Goal: Task Accomplishment & Management: Manage account settings

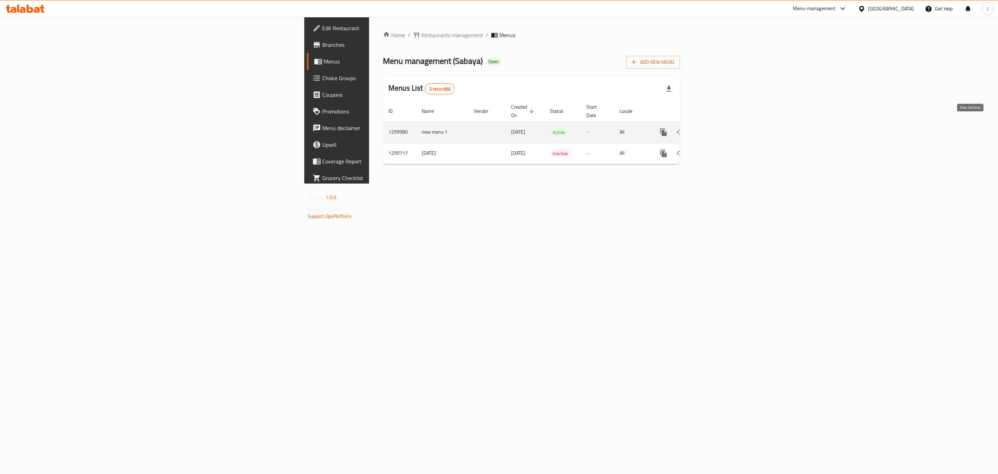
click at [717, 129] on icon "enhanced table" at bounding box center [714, 132] width 6 height 6
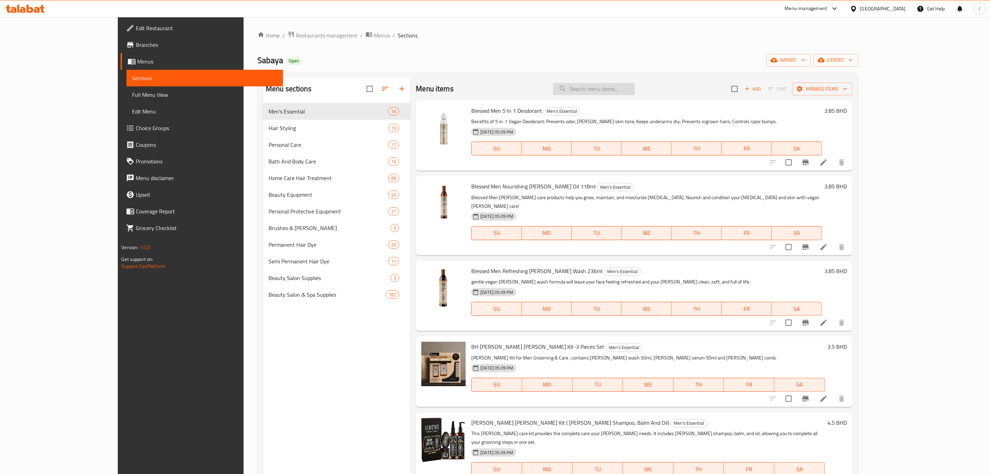
click at [615, 89] on input "search" at bounding box center [594, 89] width 82 height 12
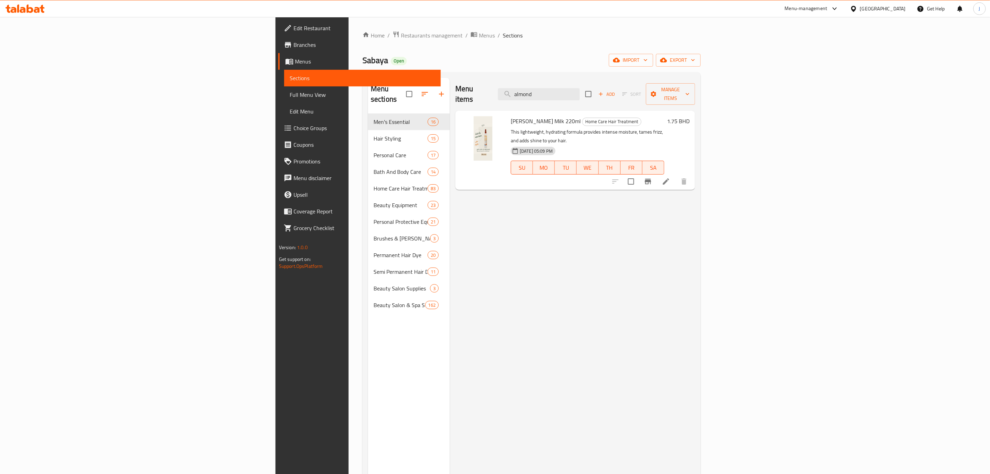
click at [475, 277] on div "Menu items almond Add Sort Manage items [PERSON_NAME] Milk 220ml Home Care Hair…" at bounding box center [572, 315] width 245 height 474
click at [580, 88] on input "almond" at bounding box center [539, 94] width 82 height 12
drag, startPoint x: 642, startPoint y: 85, endPoint x: 516, endPoint y: 87, distance: 126.2
click at [516, 87] on div "Menu items almond Add Sort Manage items" at bounding box center [575, 94] width 240 height 33
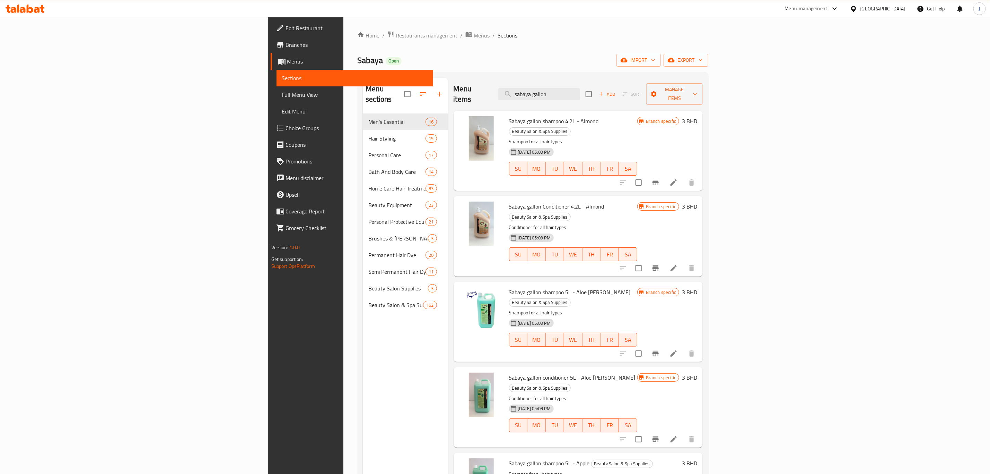
type input "sabaya gallon"
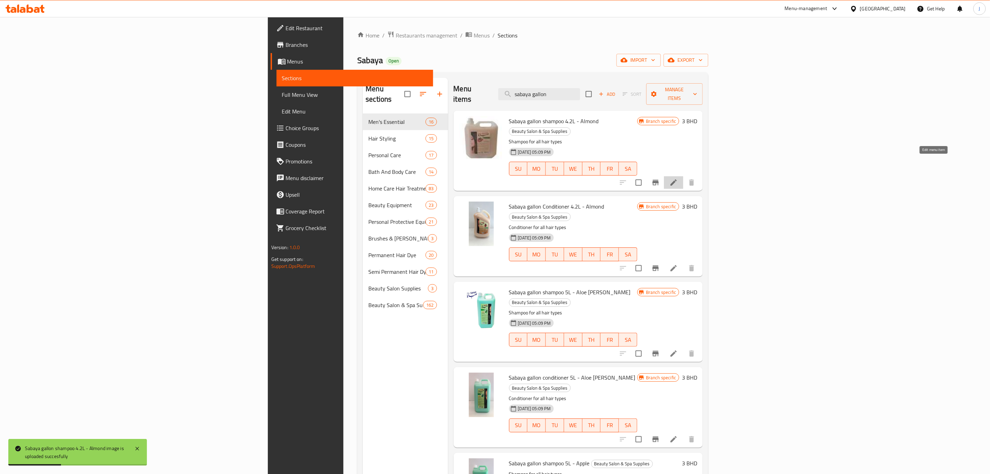
click at [678, 178] on icon at bounding box center [674, 182] width 8 height 8
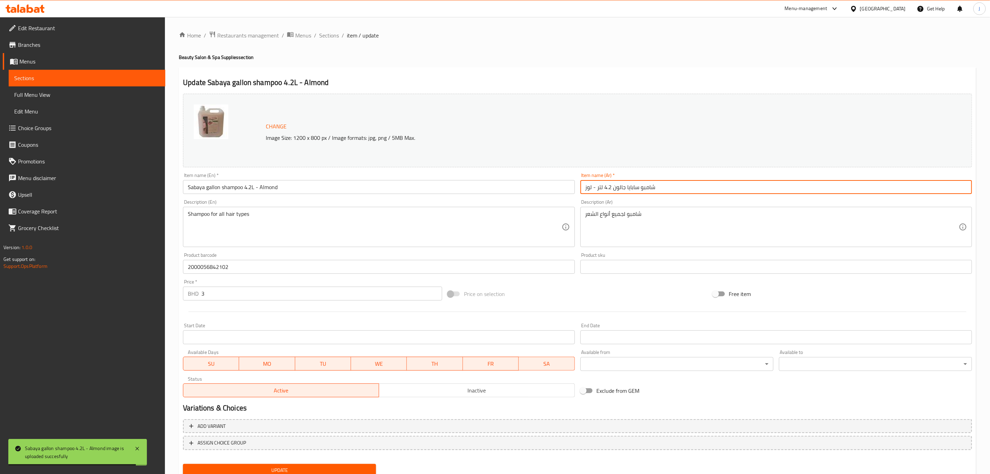
drag, startPoint x: 610, startPoint y: 186, endPoint x: 605, endPoint y: 186, distance: 5.9
click at [605, 186] on input "شامبو سابايا جالون 4.2 لتر - لوز" at bounding box center [777, 187] width 392 height 14
type input "شامبو سابايا جالون 5 لتر - لوز"
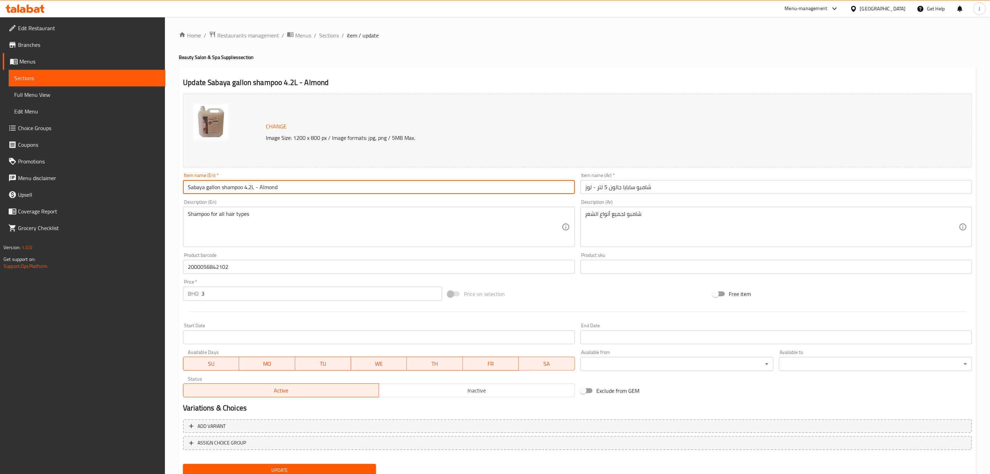
drag, startPoint x: 251, startPoint y: 187, endPoint x: 244, endPoint y: 187, distance: 7.3
click at [244, 187] on input "Sabaya gallon shampoo 4.2L - Almond" at bounding box center [379, 187] width 392 height 14
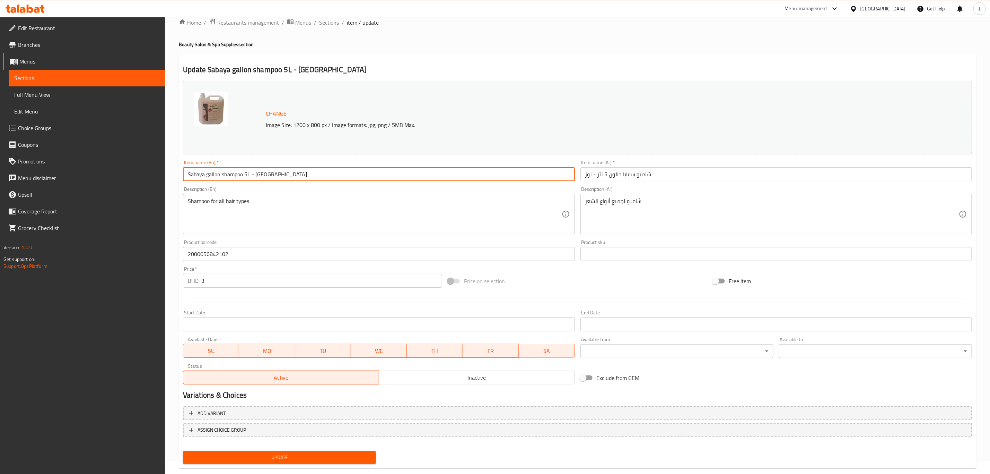
scroll to position [25, 0]
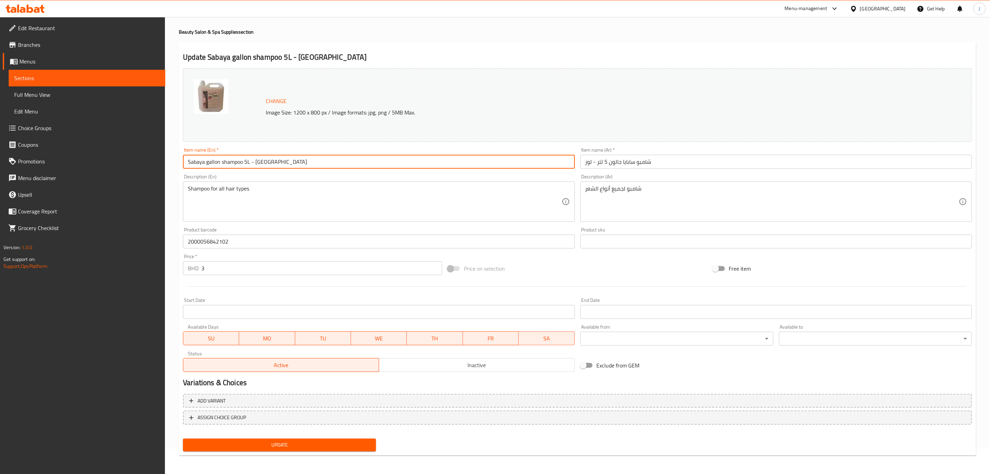
type input "Sabaya gallon shampoo 5L - [GEOGRAPHIC_DATA]"
click at [318, 439] on button "Update" at bounding box center [279, 444] width 193 height 13
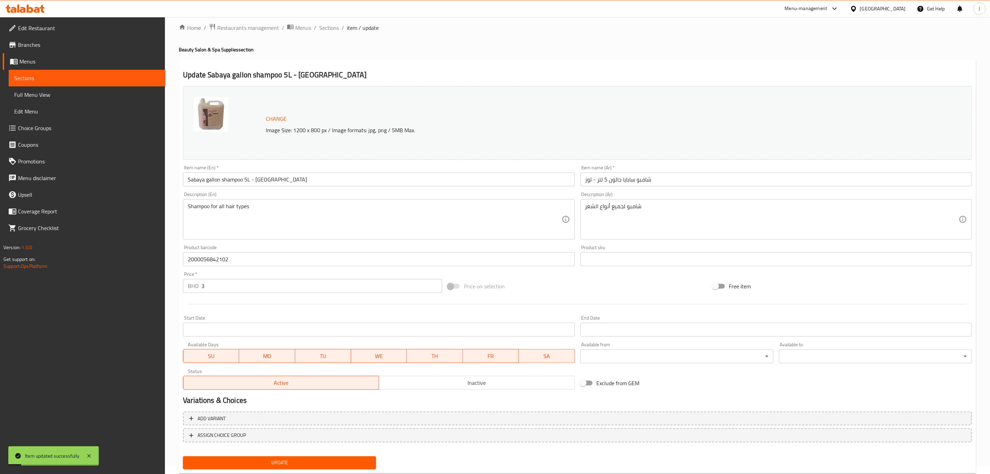
scroll to position [0, 0]
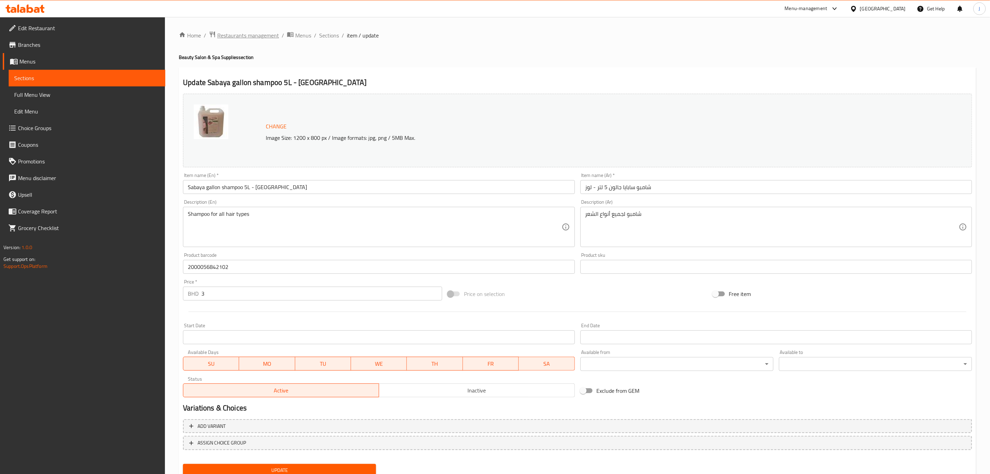
click at [264, 33] on span "Restaurants management" at bounding box center [248, 35] width 62 height 8
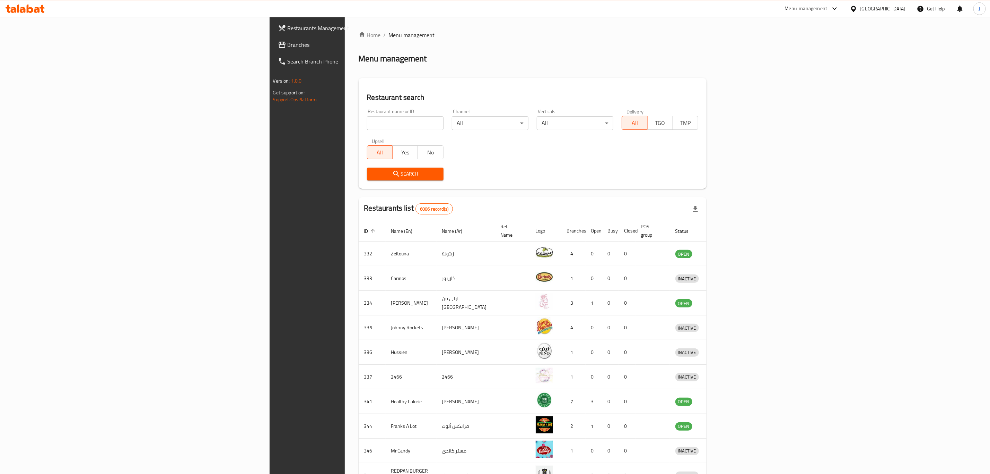
click at [367, 114] on div "Restaurant name or ID Restaurant name or ID" at bounding box center [405, 119] width 77 height 21
click at [367, 123] on input "search" at bounding box center [405, 123] width 77 height 14
type input "sabaya"
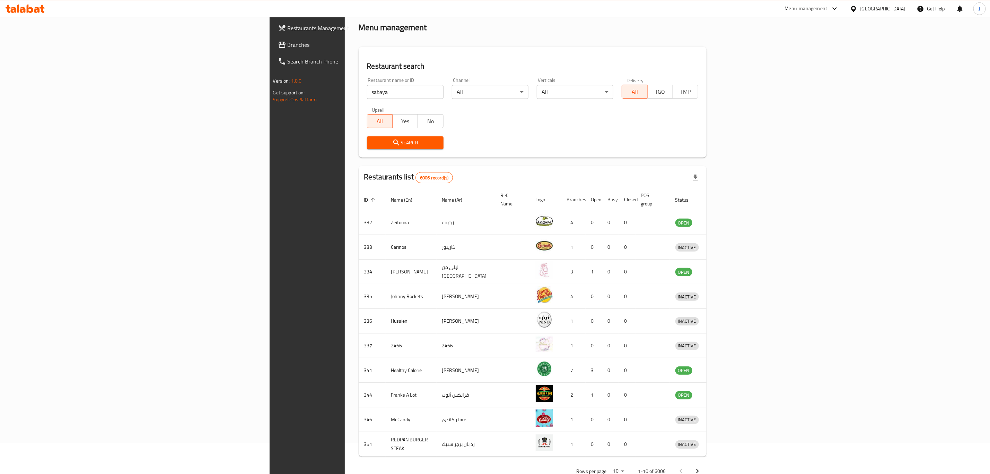
scroll to position [47, 0]
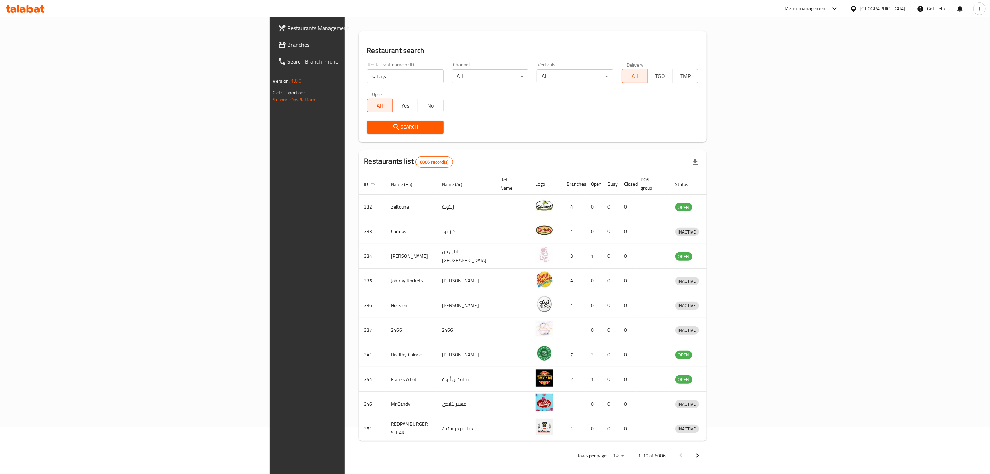
click at [373, 130] on span "Search" at bounding box center [406, 127] width 66 height 9
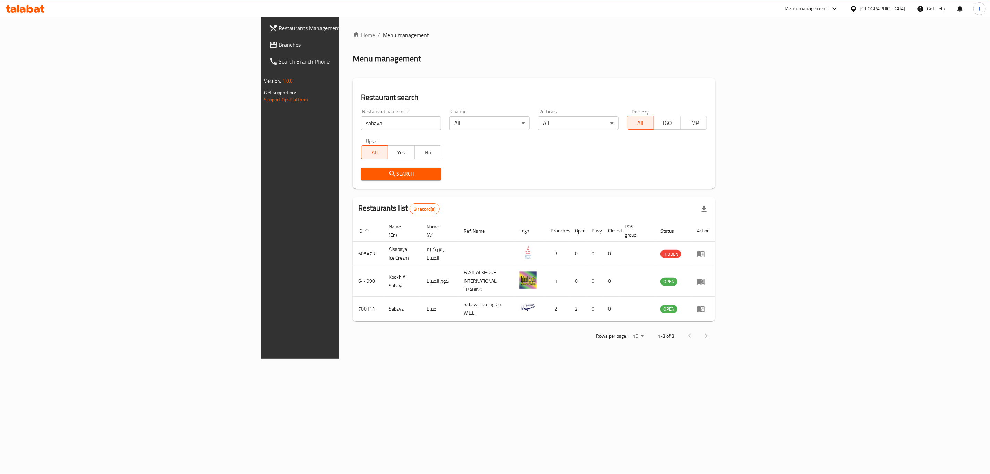
scroll to position [0, 0]
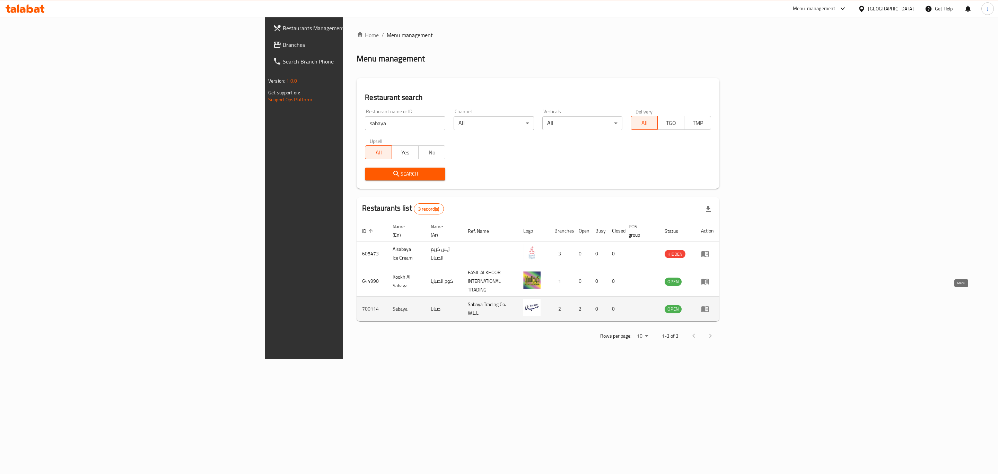
click at [710, 304] on icon "enhanced table" at bounding box center [705, 308] width 8 height 8
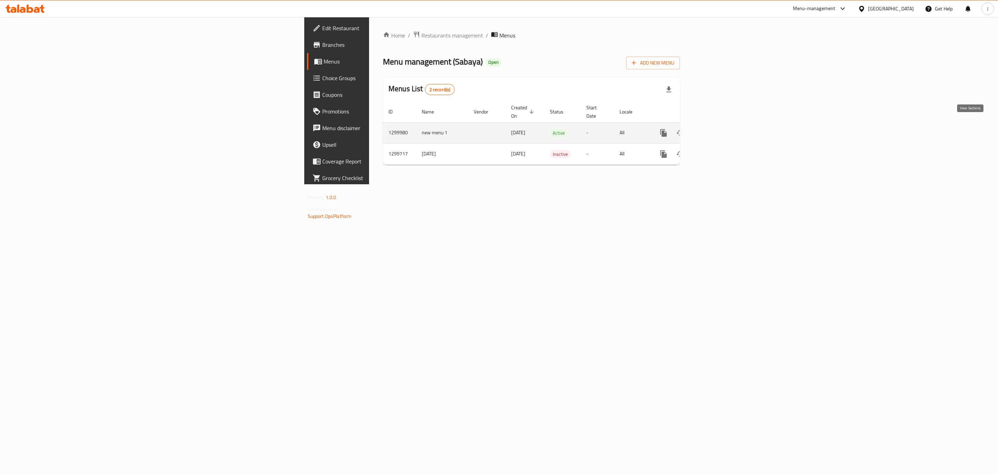
click at [718, 129] on icon "enhanced table" at bounding box center [714, 133] width 8 height 8
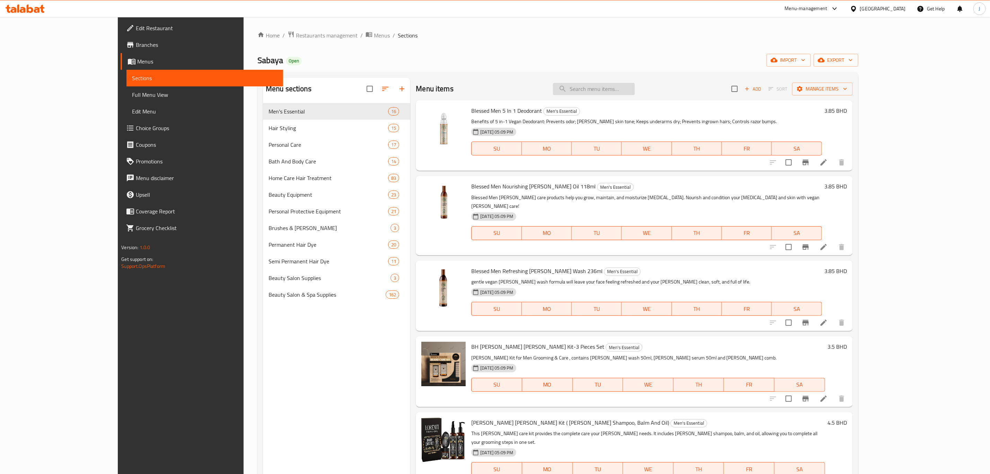
click at [631, 90] on input "search" at bounding box center [594, 89] width 82 height 12
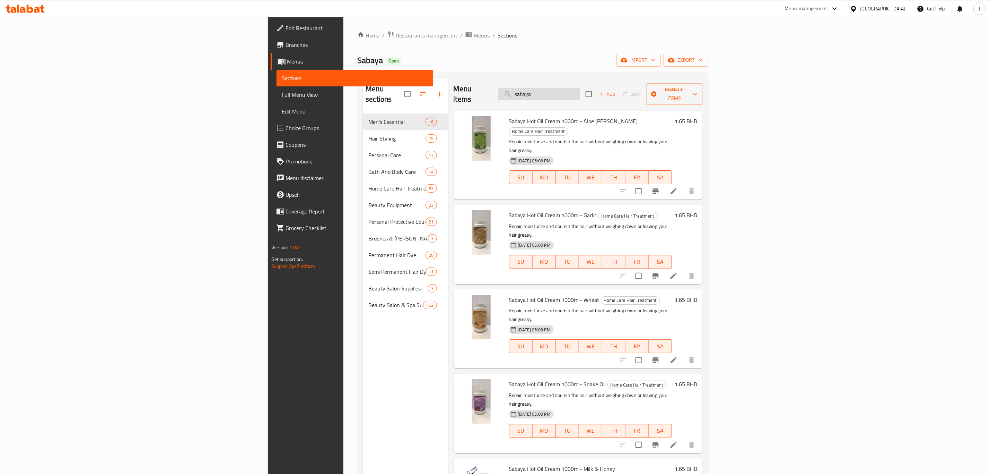
click at [580, 92] on input "sabaya" at bounding box center [539, 94] width 82 height 12
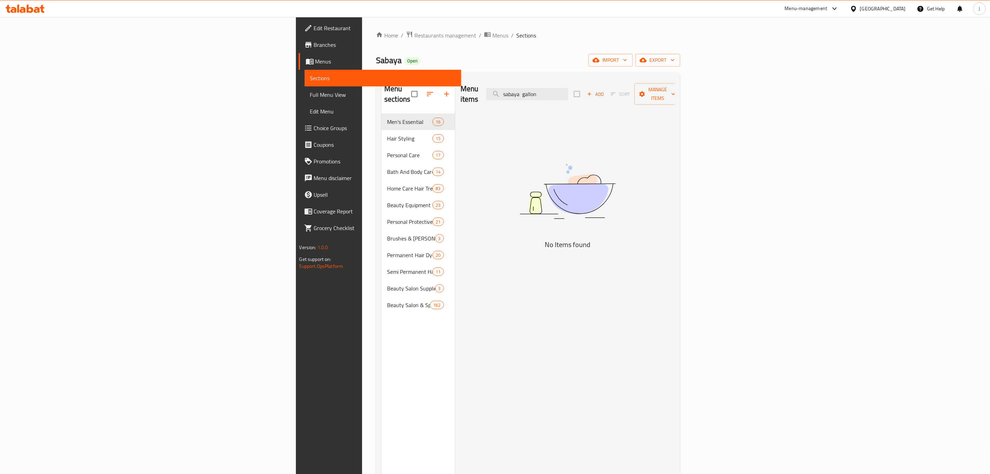
drag, startPoint x: 659, startPoint y: 86, endPoint x: 536, endPoint y: 102, distance: 123.7
click at [536, 102] on div "Menu items sabaya gallon Add Sort Manage items No Items found" at bounding box center [565, 315] width 220 height 474
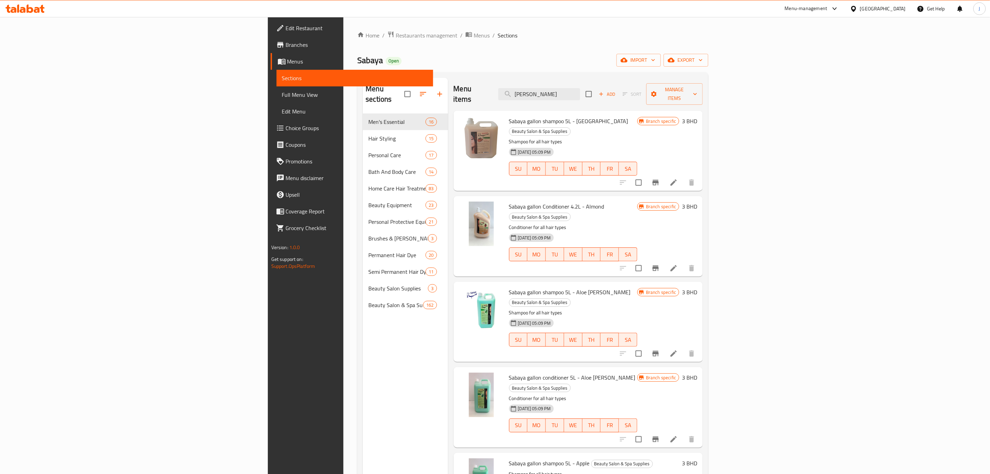
type input "[PERSON_NAME]"
click at [509, 201] on span "Sabaya gallon Conditioner 4.2L - Almond" at bounding box center [556, 206] width 95 height 10
click at [678, 264] on icon at bounding box center [674, 268] width 8 height 8
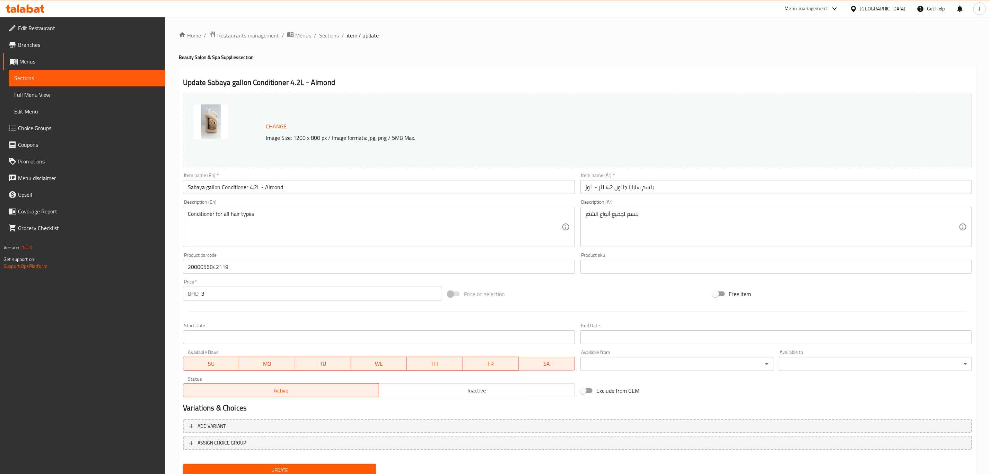
click at [256, 189] on input "Sabaya gallon Conditioner 4.2L - Almond" at bounding box center [379, 187] width 392 height 14
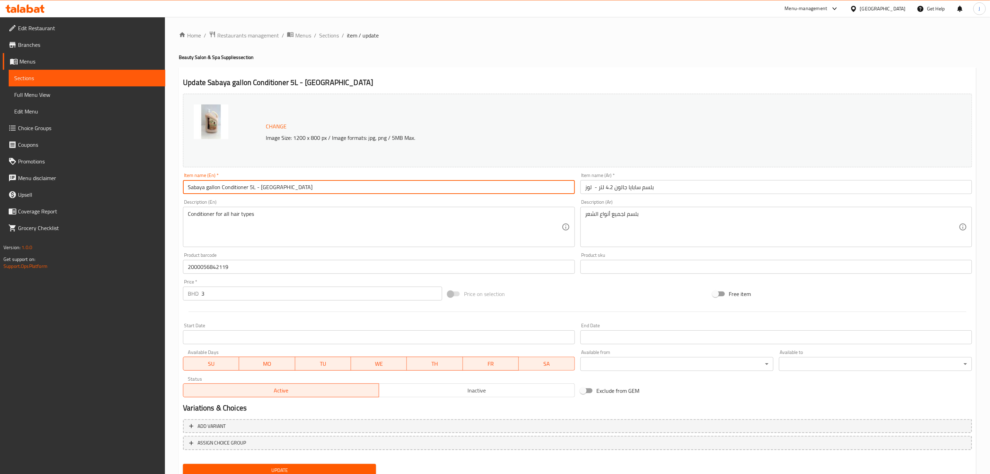
type input "Sabaya gallon Conditioner 5L - [GEOGRAPHIC_DATA]"
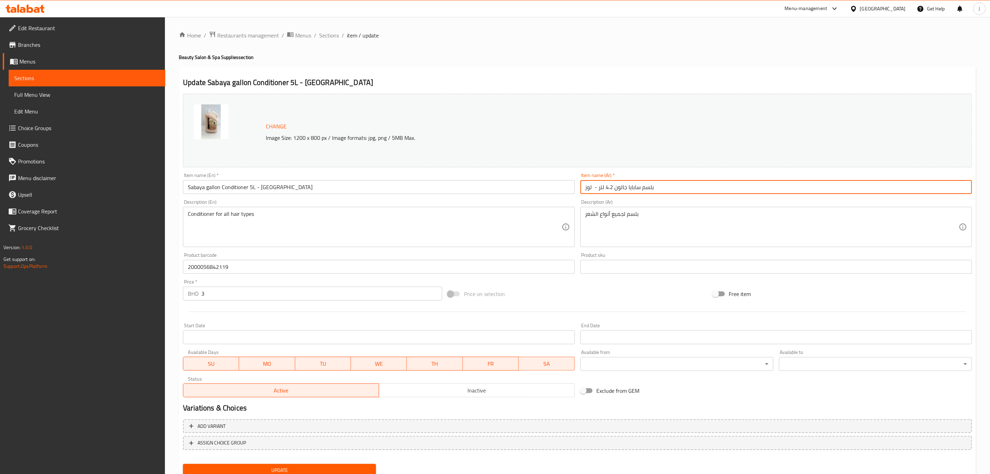
drag, startPoint x: 612, startPoint y: 189, endPoint x: 606, endPoint y: 189, distance: 5.6
click at [606, 189] on input "بلسم سابايا جالون 4.2 لتر - لوز" at bounding box center [777, 187] width 392 height 14
type input "بلسم سابايا جالون 5 لتر - لوز"
click at [322, 467] on span "Update" at bounding box center [280, 470] width 182 height 9
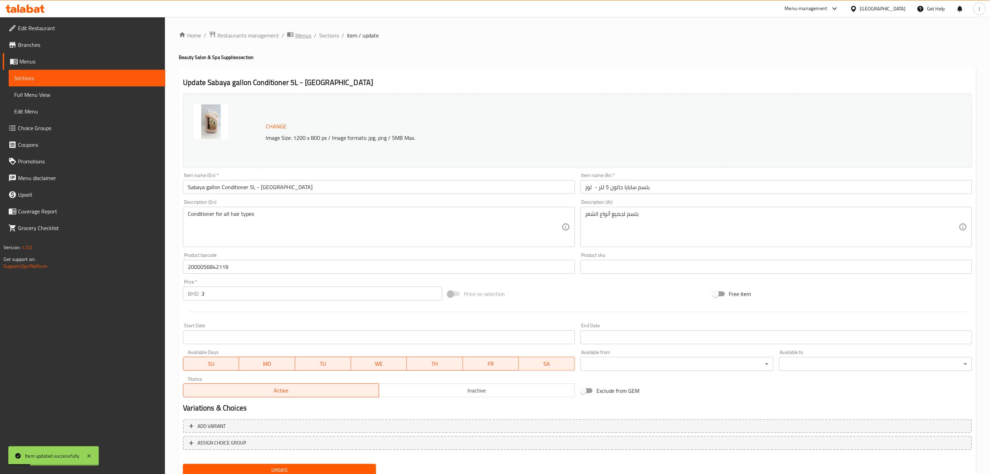
click at [304, 33] on span "Menus" at bounding box center [303, 35] width 16 height 8
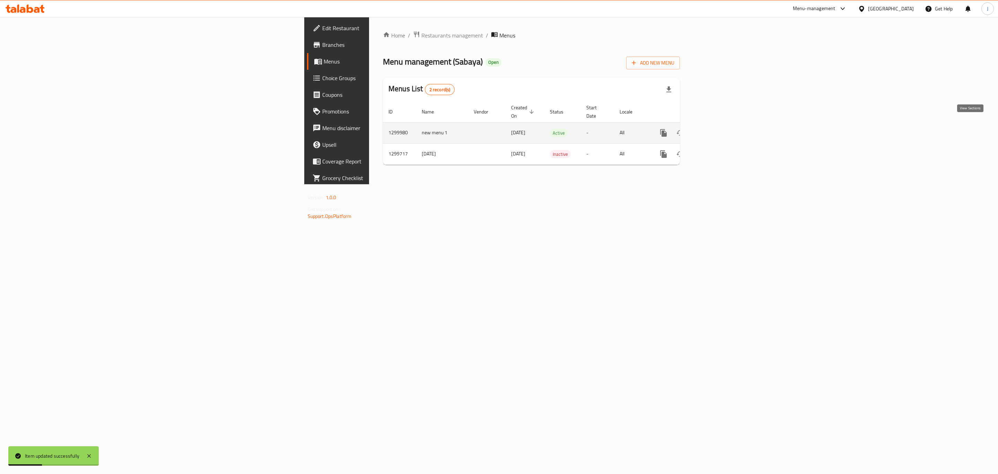
click at [717, 130] on icon "enhanced table" at bounding box center [714, 133] width 6 height 6
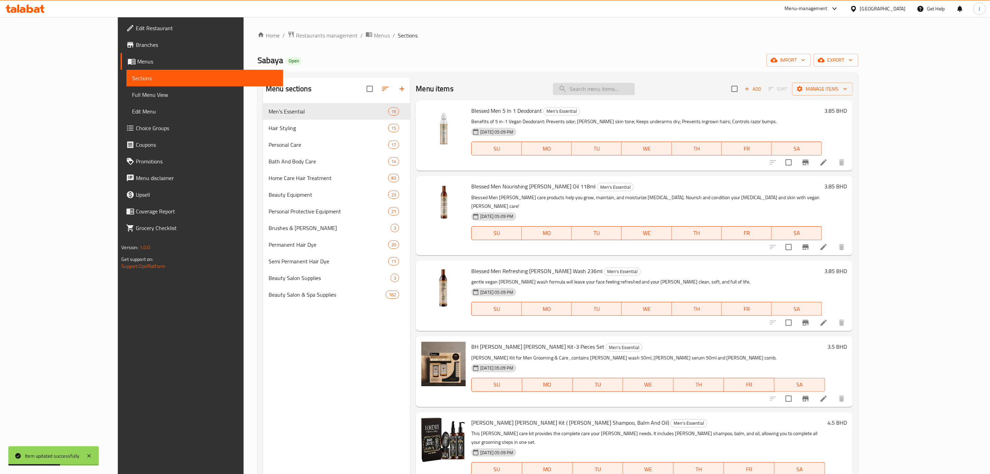
click at [635, 87] on input "search" at bounding box center [594, 89] width 82 height 12
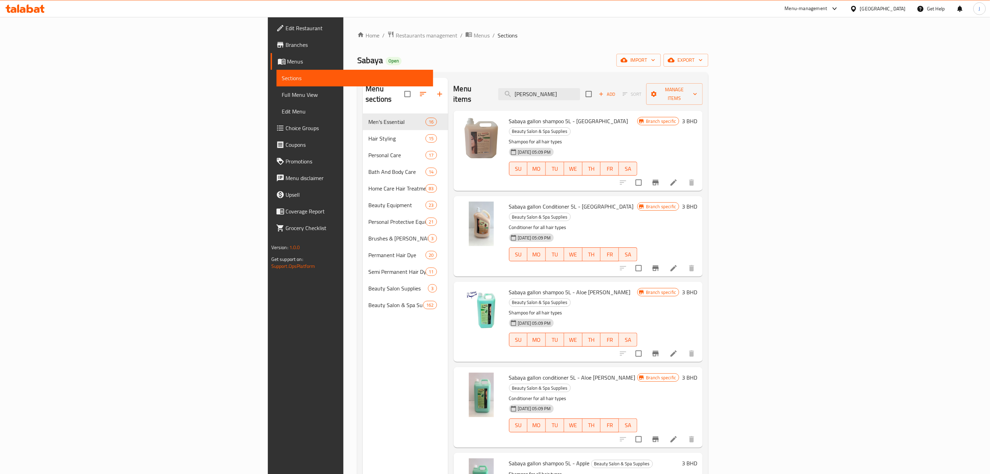
type input "[PERSON_NAME]"
click at [357, 37] on link "Home" at bounding box center [368, 35] width 22 height 8
